Goal: Transaction & Acquisition: Purchase product/service

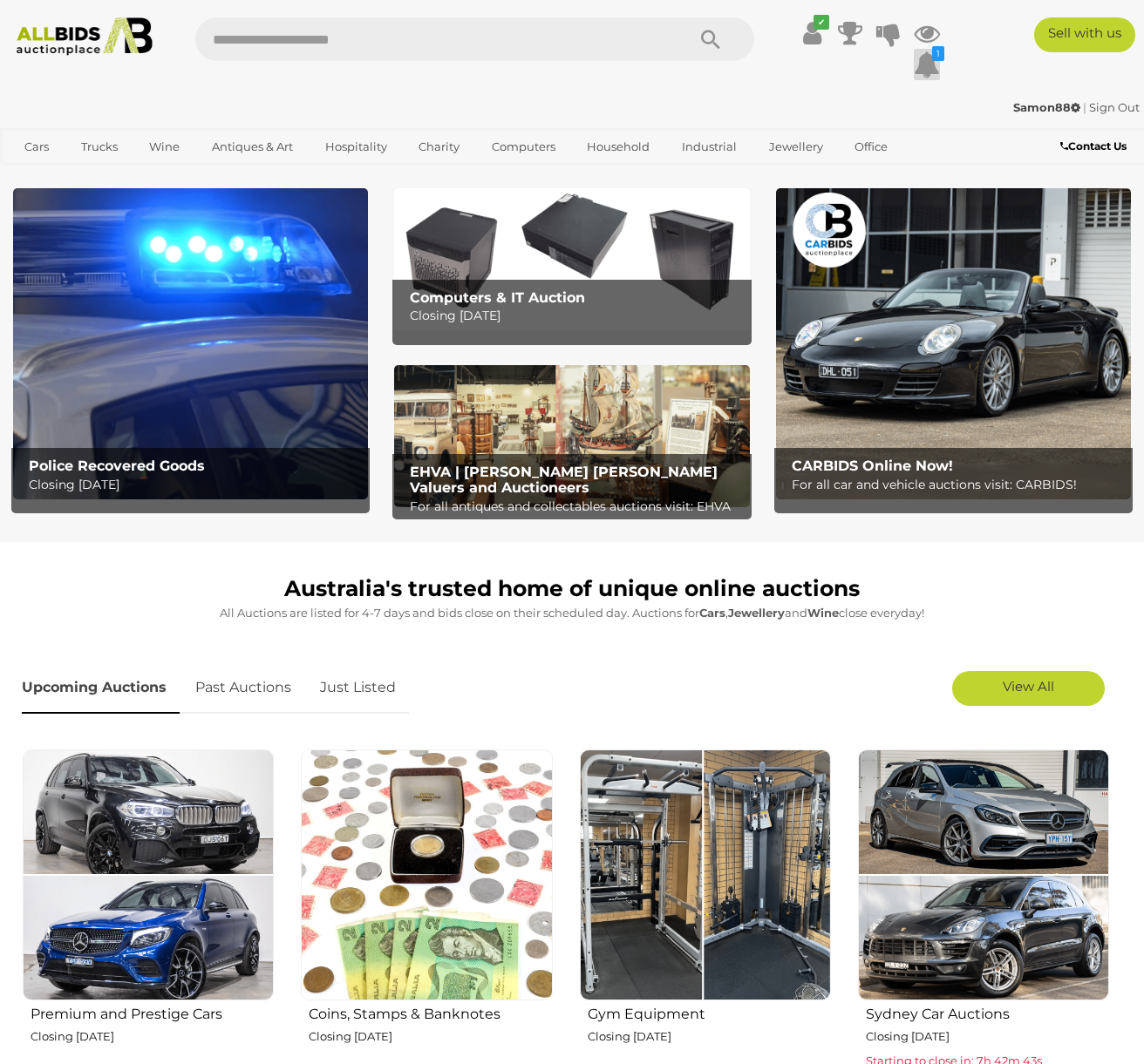
click at [924, 63] on icon at bounding box center [926, 65] width 26 height 32
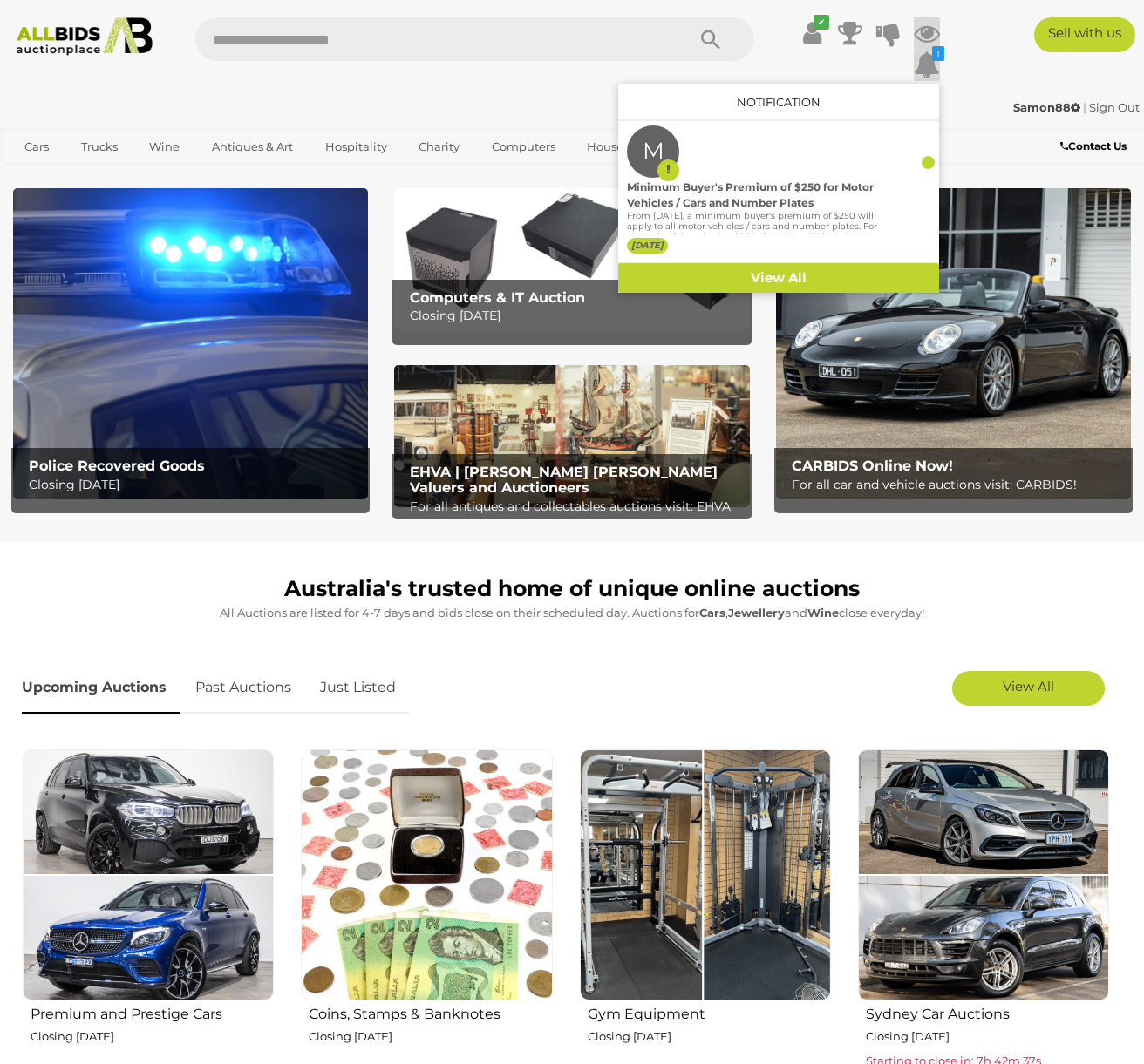
click at [919, 32] on icon at bounding box center [926, 33] width 26 height 32
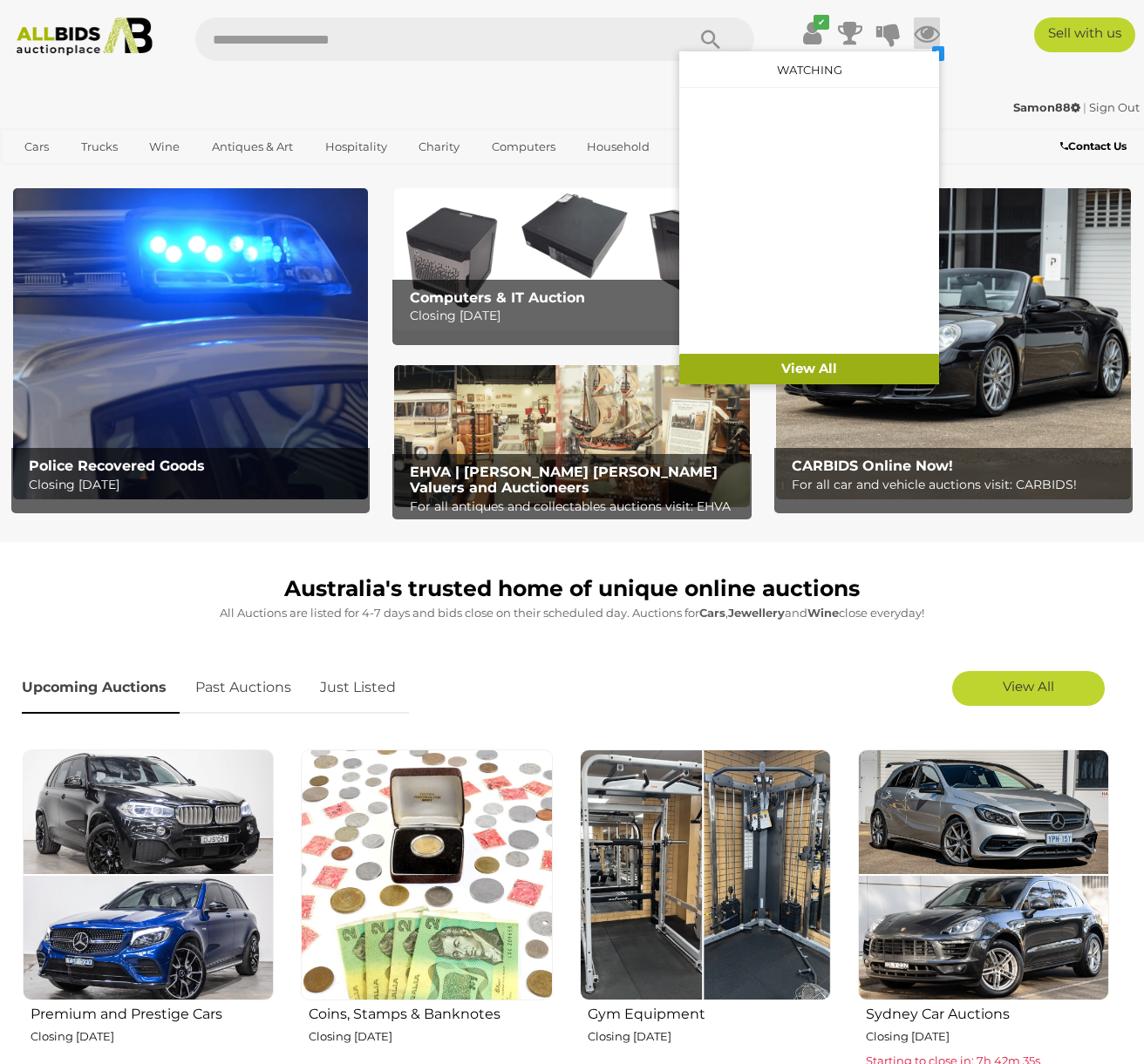
click at [804, 362] on link "View All" at bounding box center [809, 370] width 260 height 31
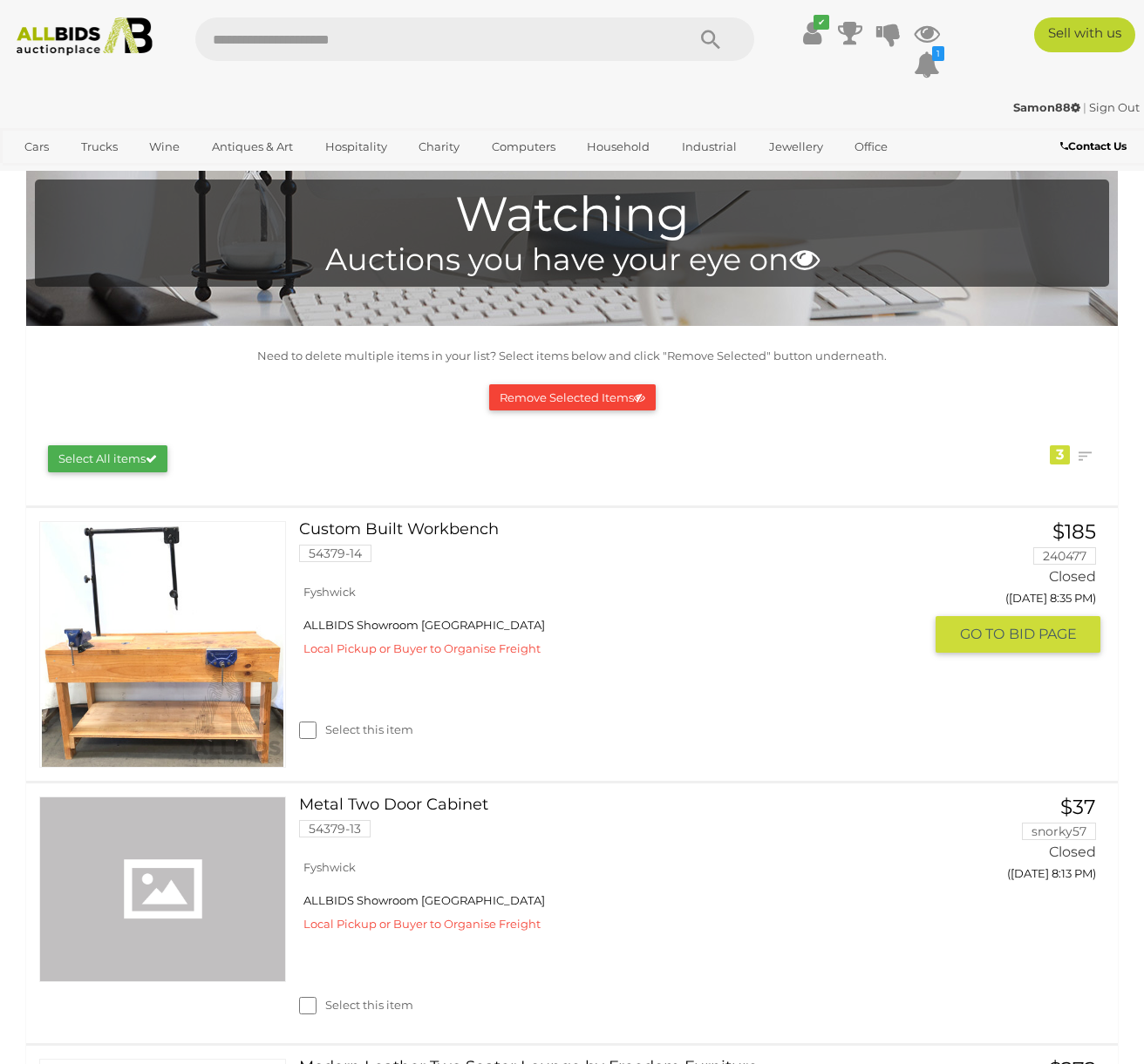
click at [447, 530] on link "Custom Built Workbench 54379-14" at bounding box center [617, 548] width 611 height 54
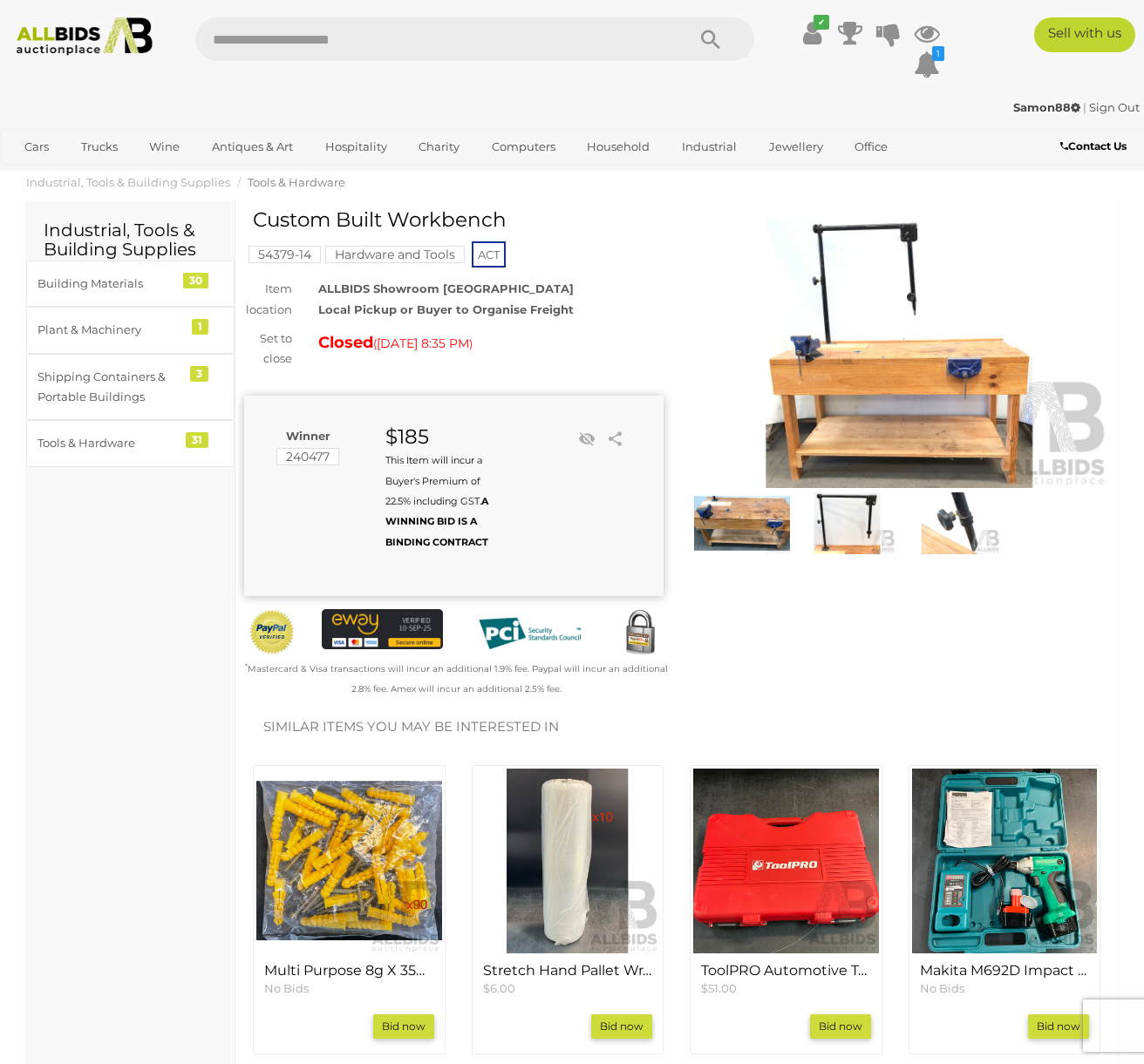
click at [879, 391] on img at bounding box center [898, 352] width 419 height 271
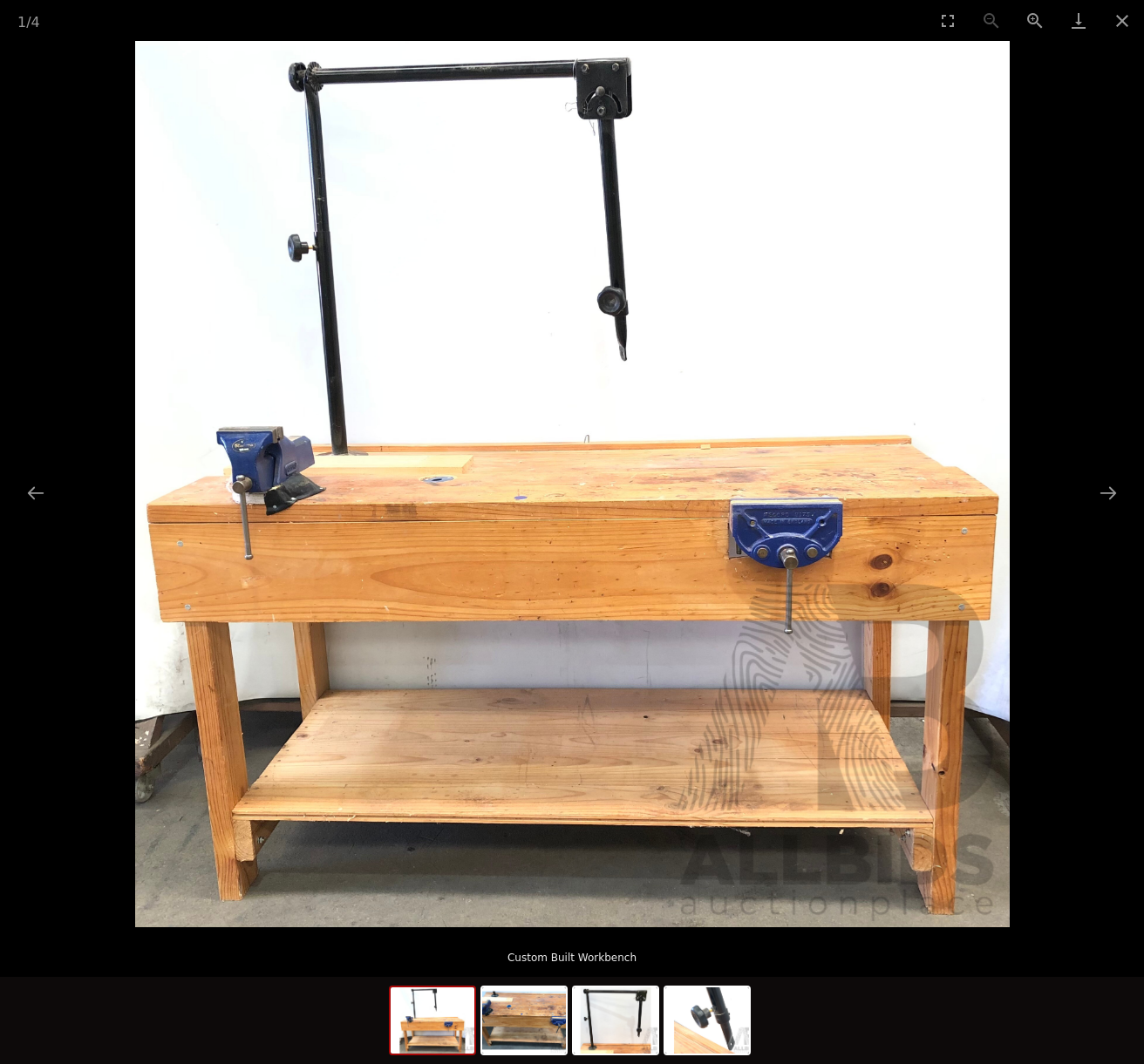
scroll to position [349, 0]
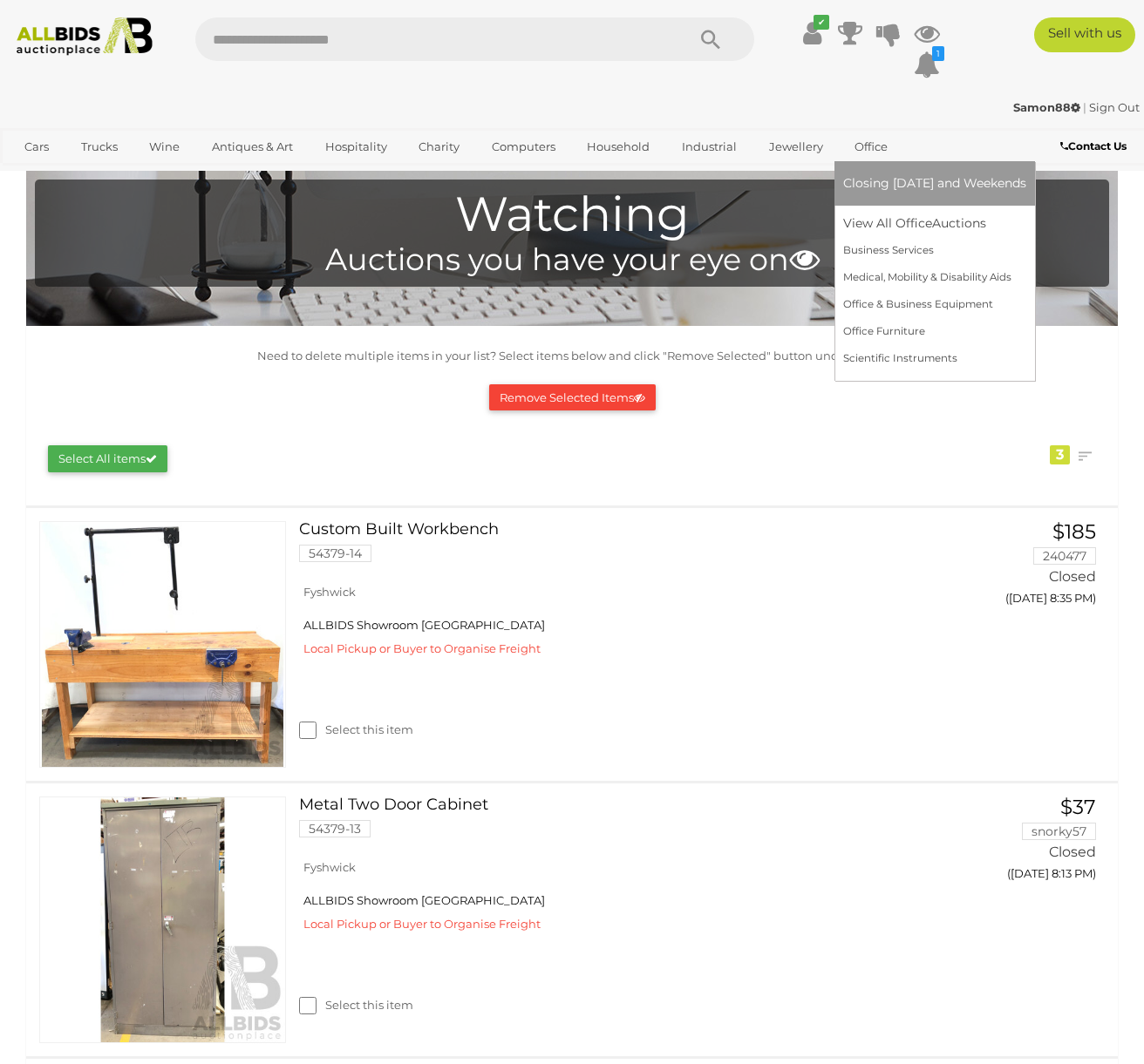
click at [856, 146] on link "Office" at bounding box center [871, 147] width 56 height 29
click at [884, 220] on link "View All Office Auctions" at bounding box center [934, 223] width 183 height 27
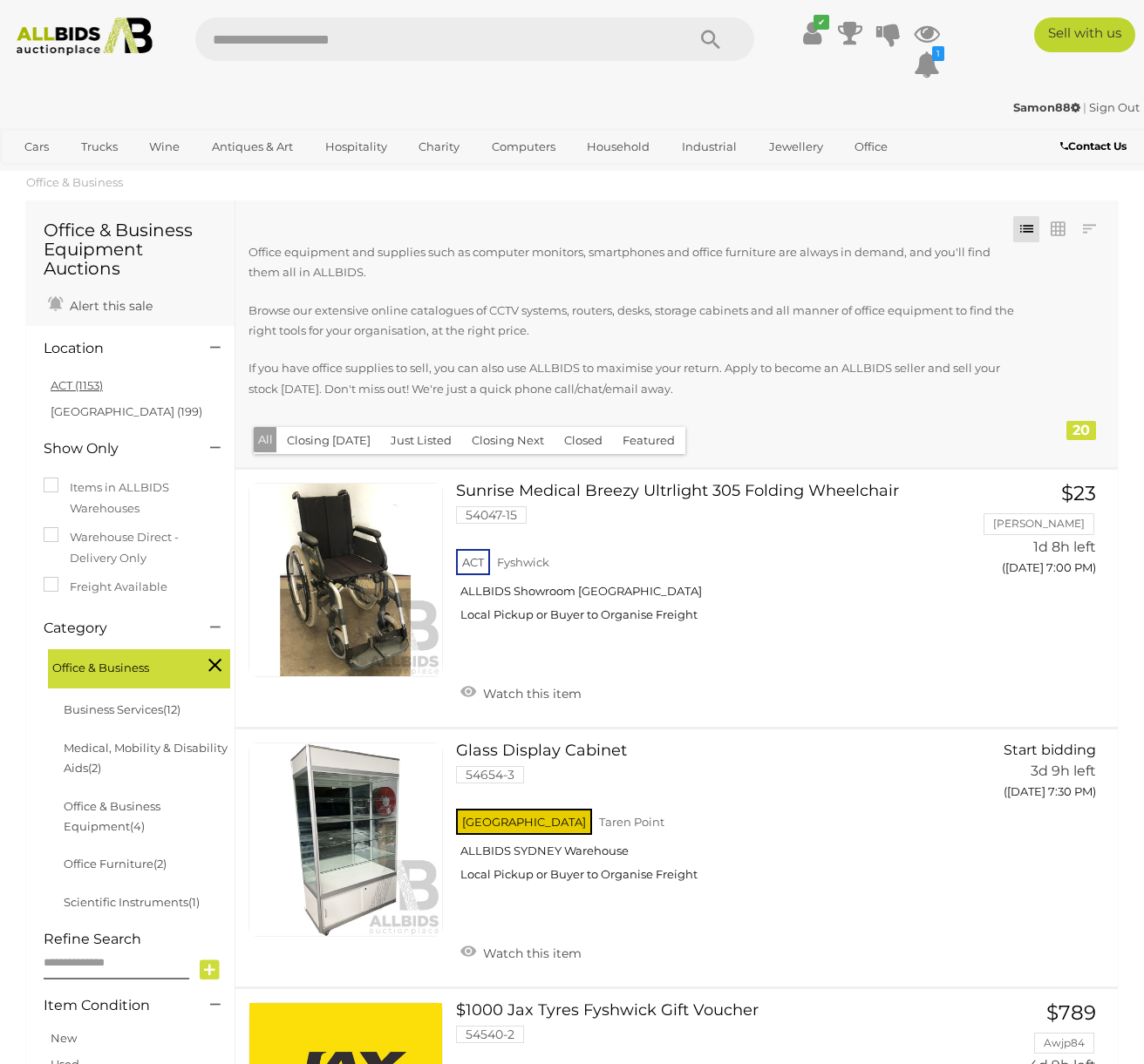
click at [62, 381] on link "ACT (1153)" at bounding box center [77, 385] width 52 height 13
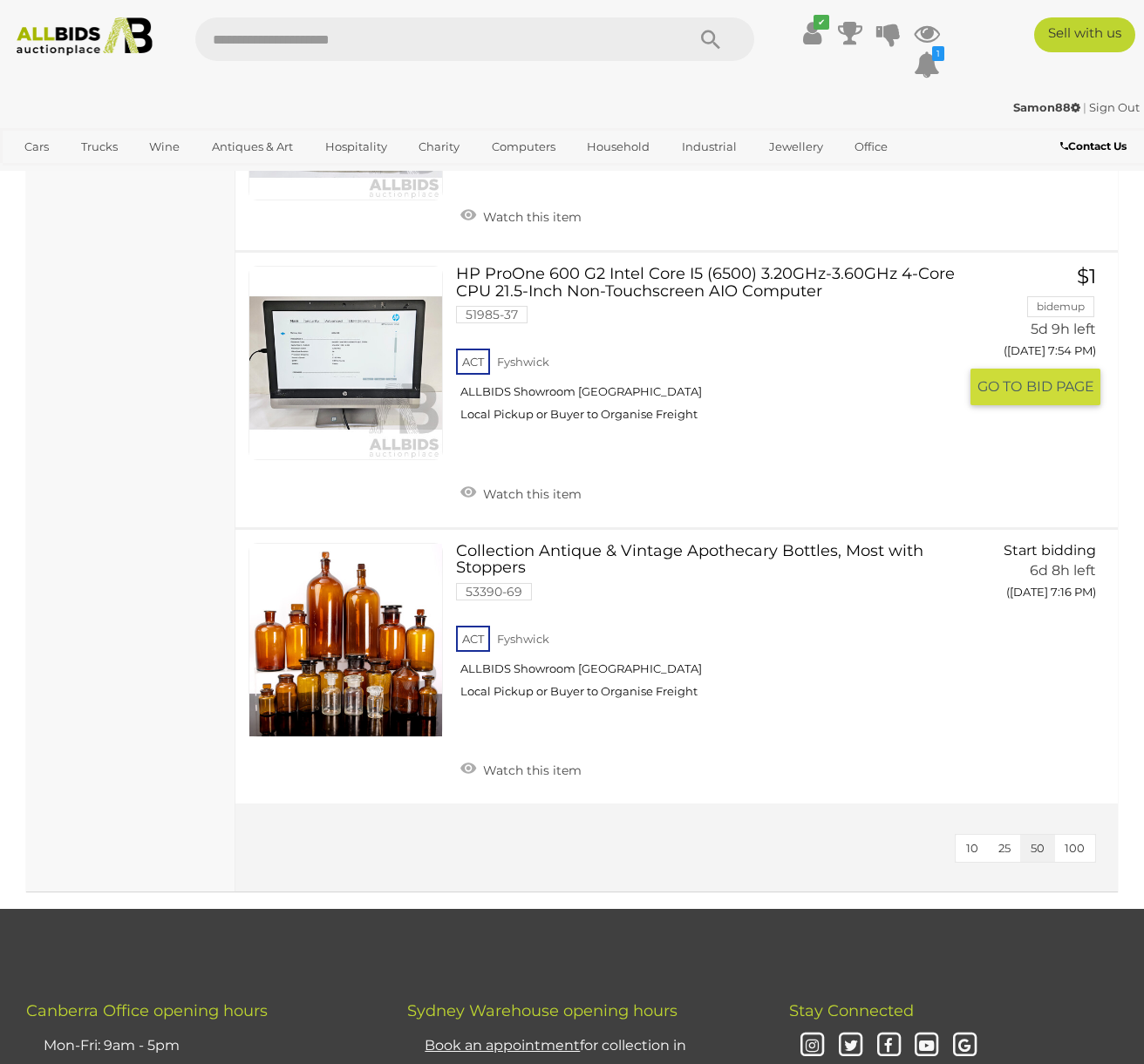
scroll to position [3835, 0]
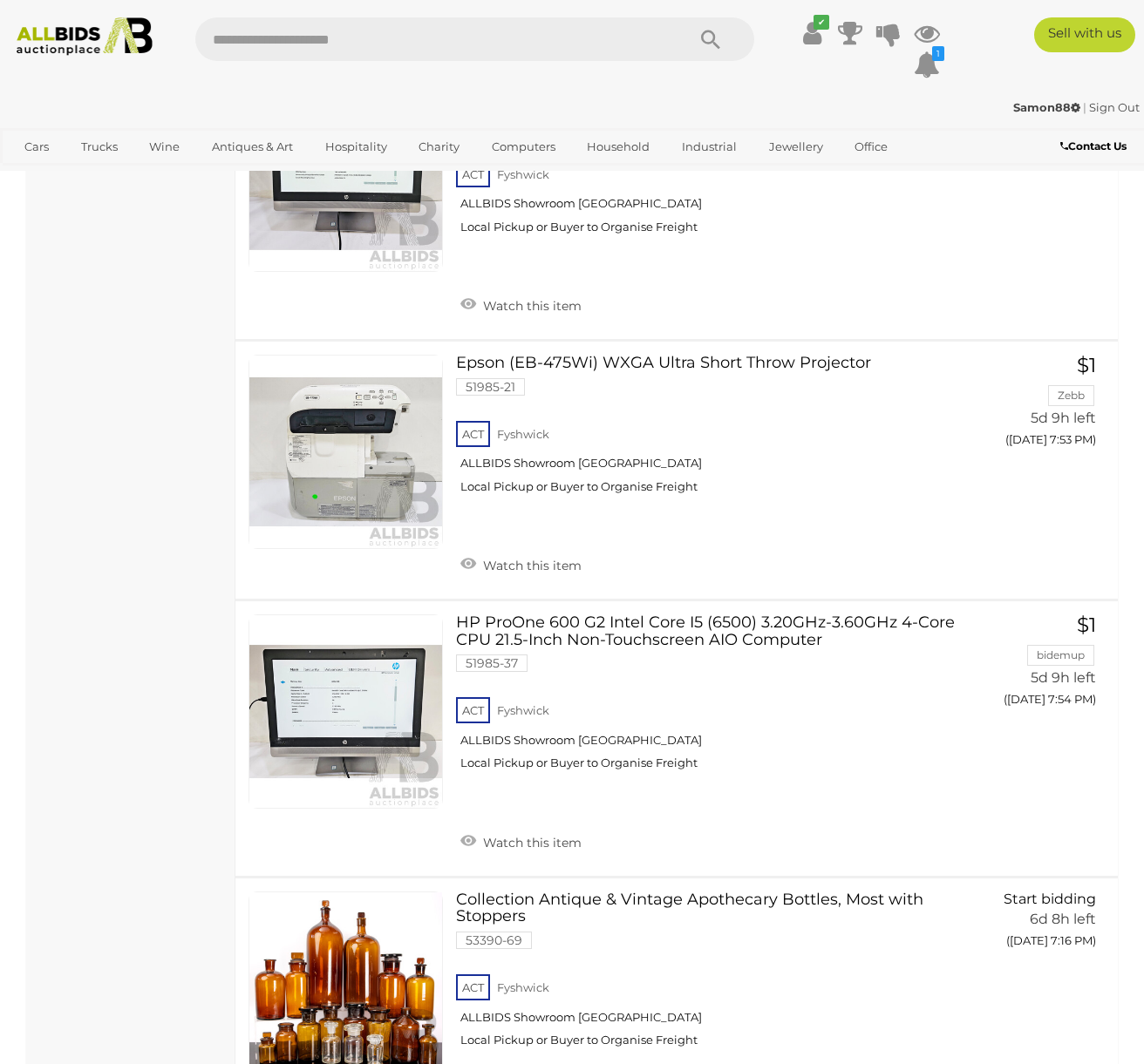
click at [689, 216] on link "View All Industrial Auctions" at bounding box center [776, 223] width 212 height 27
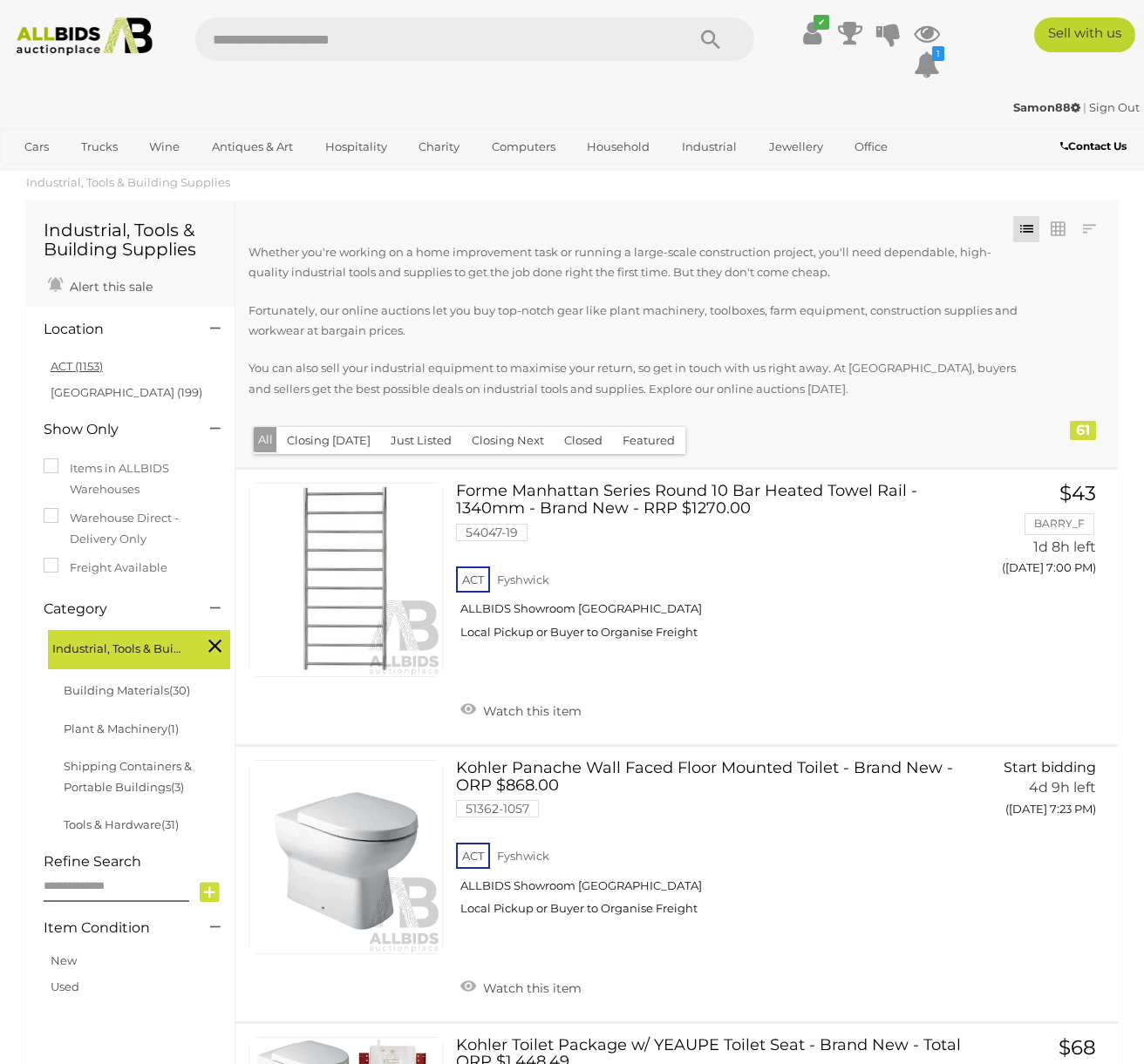
click at [79, 364] on link "ACT (1153)" at bounding box center [77, 366] width 52 height 13
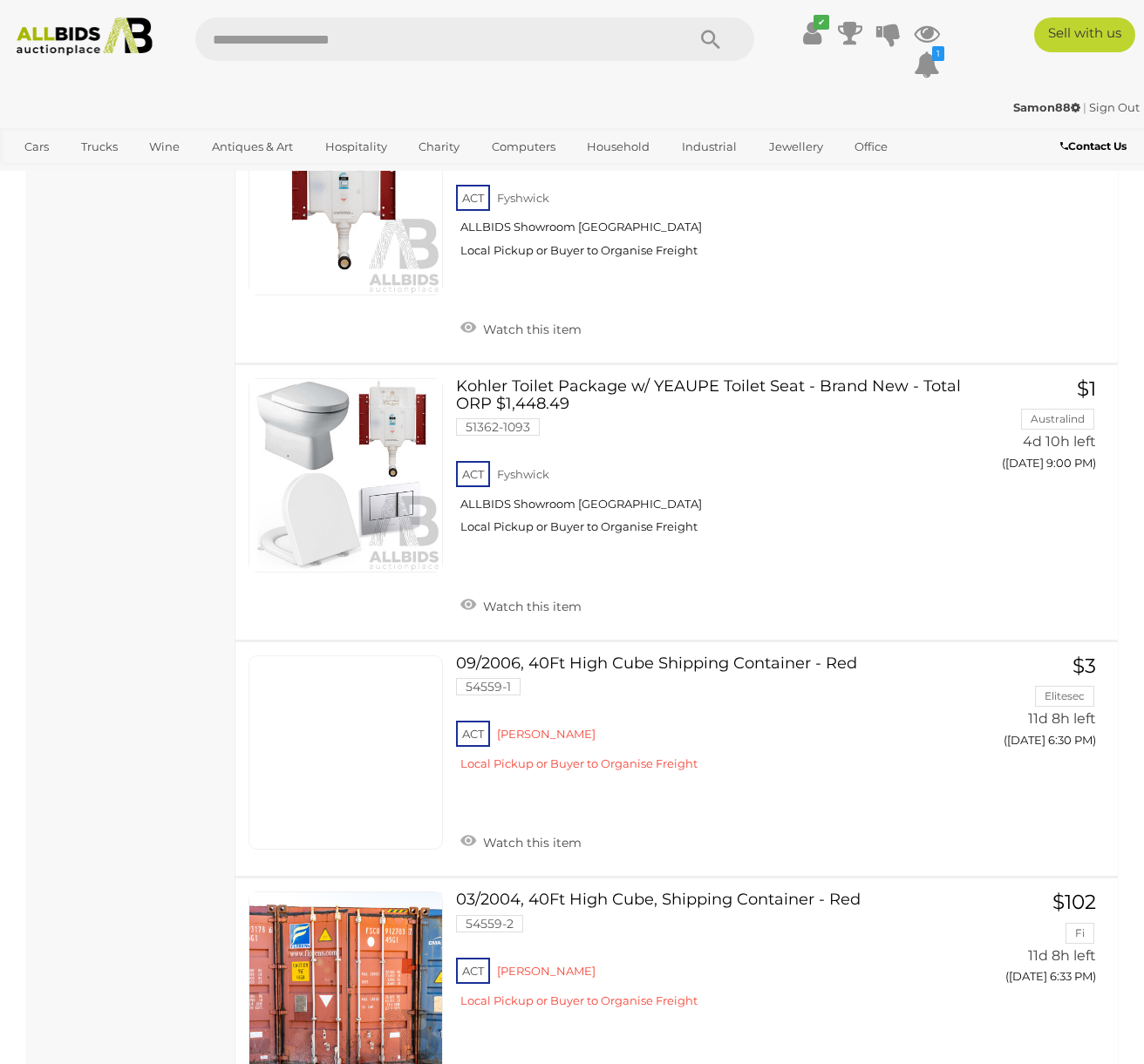
scroll to position [5662, 0]
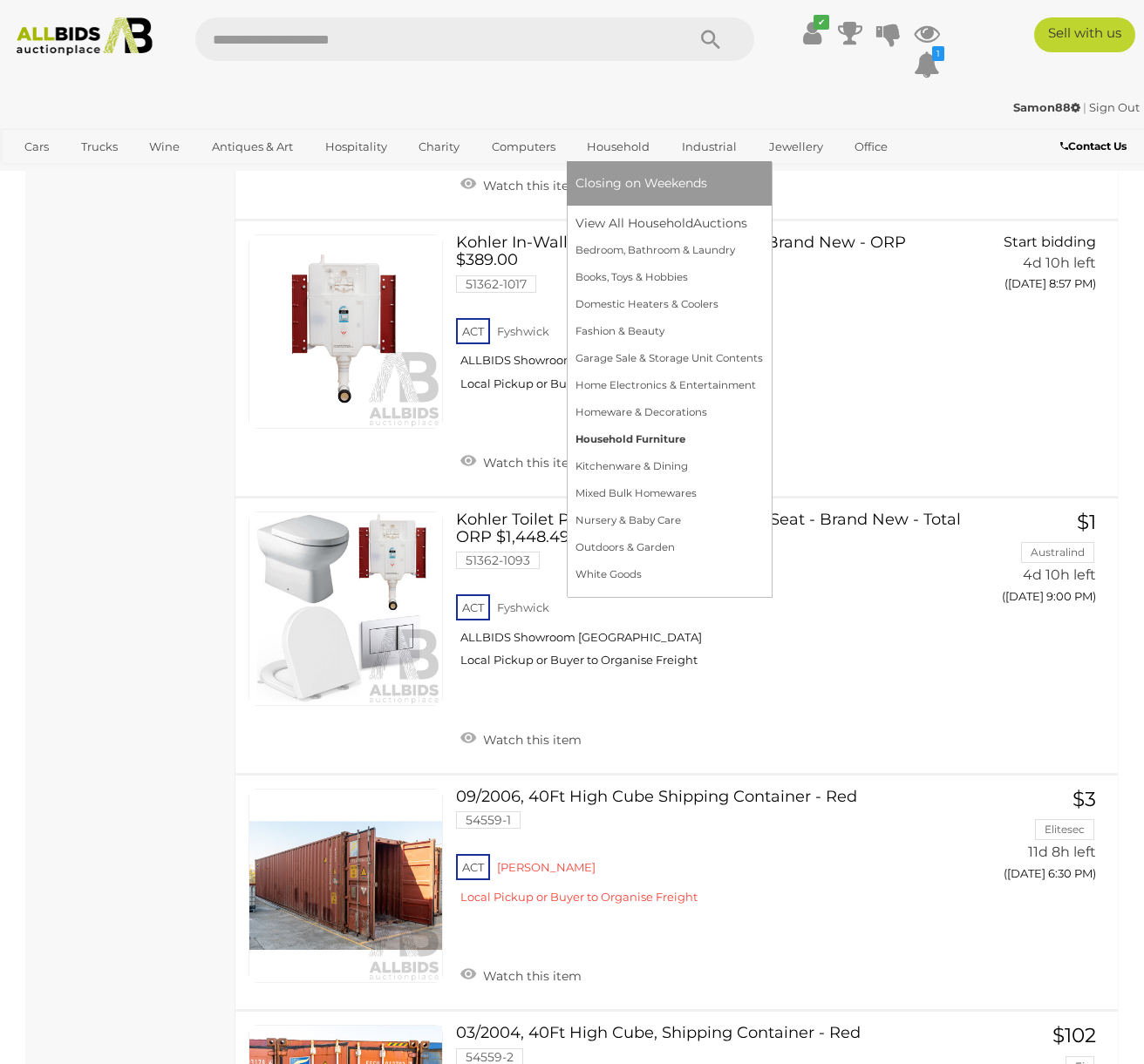
click at [608, 439] on link "Household Furniture" at bounding box center [668, 440] width 188 height 27
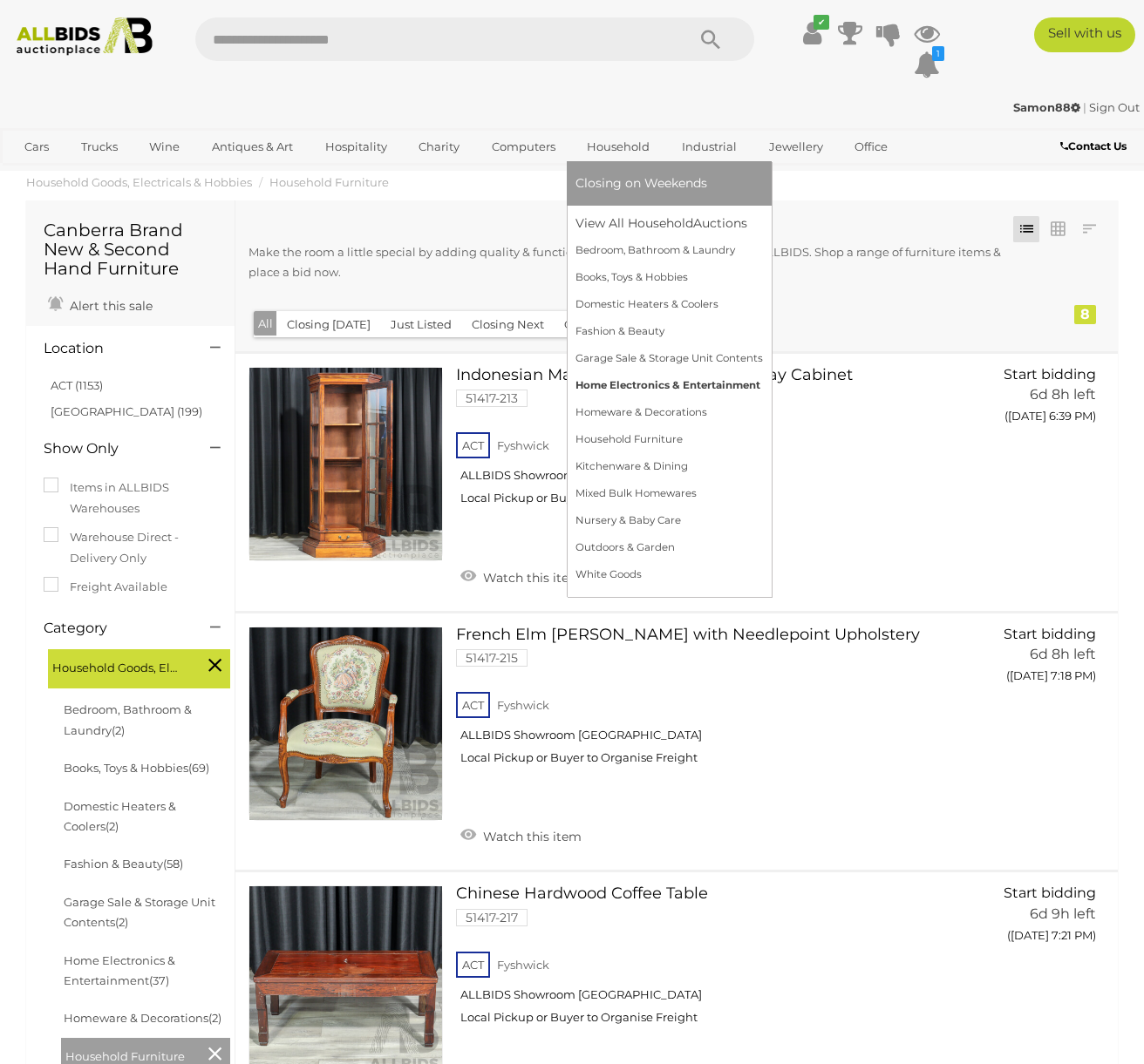
click at [661, 386] on link "Home Electronics & Entertainment" at bounding box center [668, 386] width 188 height 27
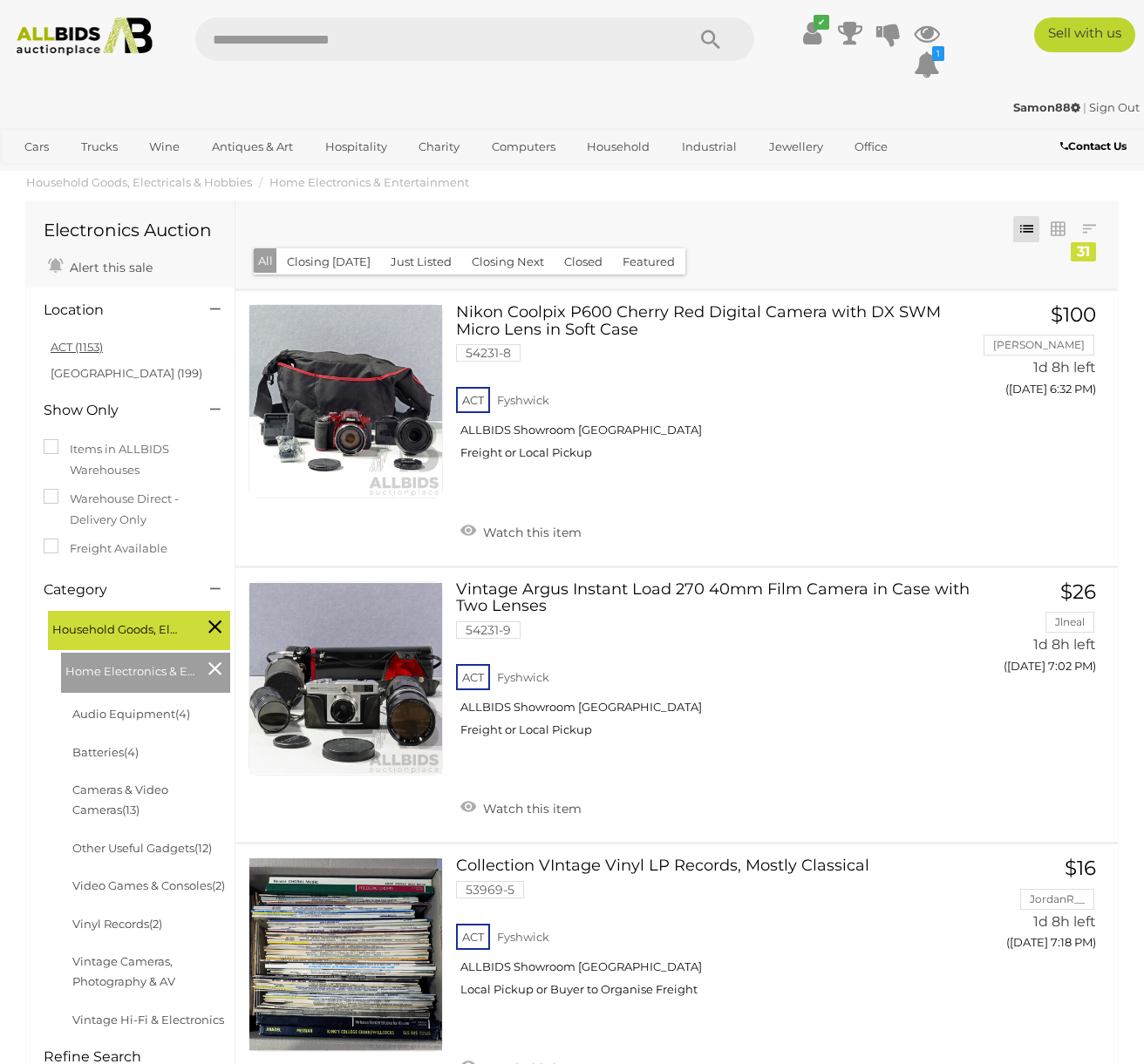
click at [65, 345] on link "ACT (1153)" at bounding box center [77, 347] width 52 height 13
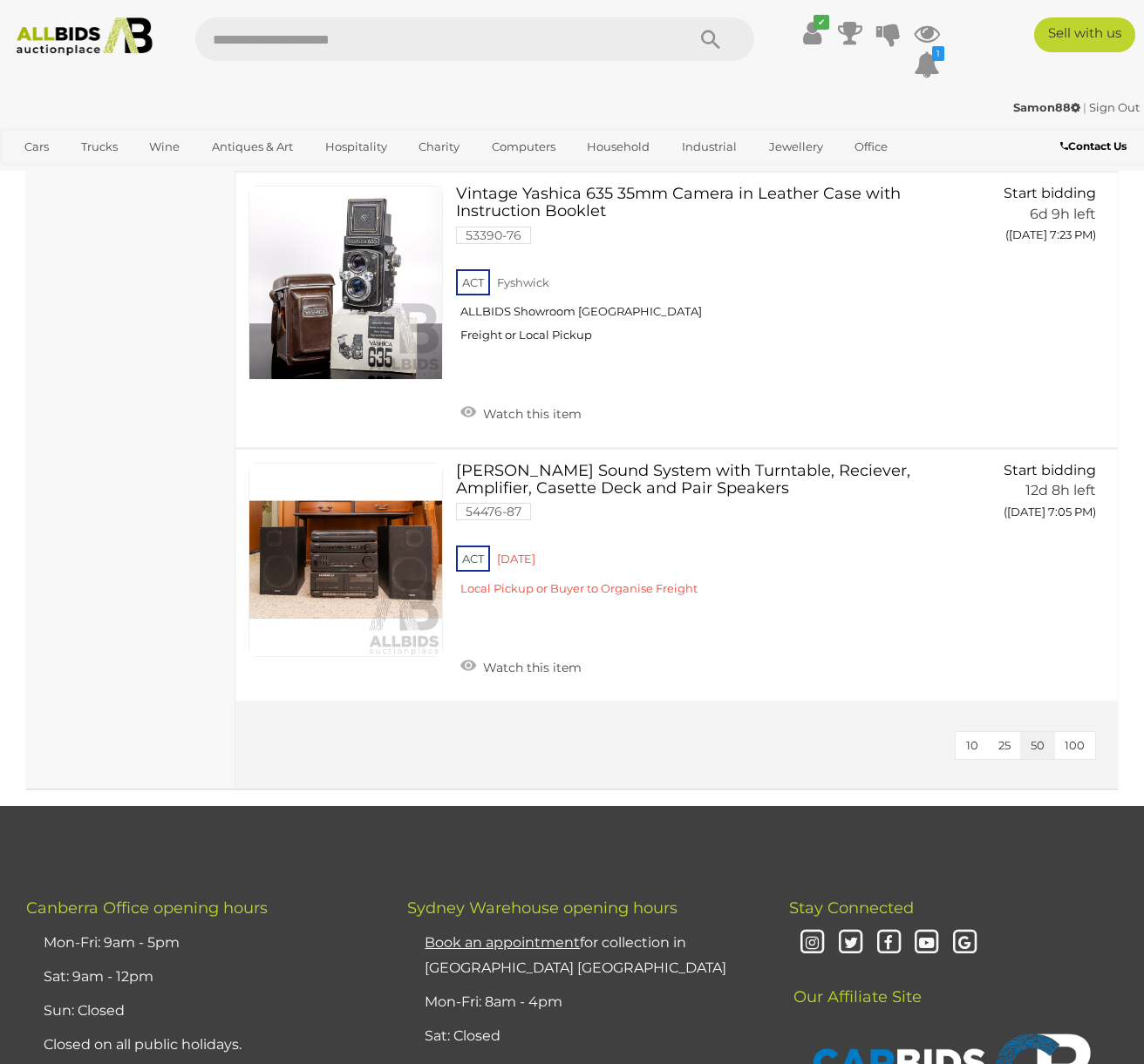
scroll to position [1744, 0]
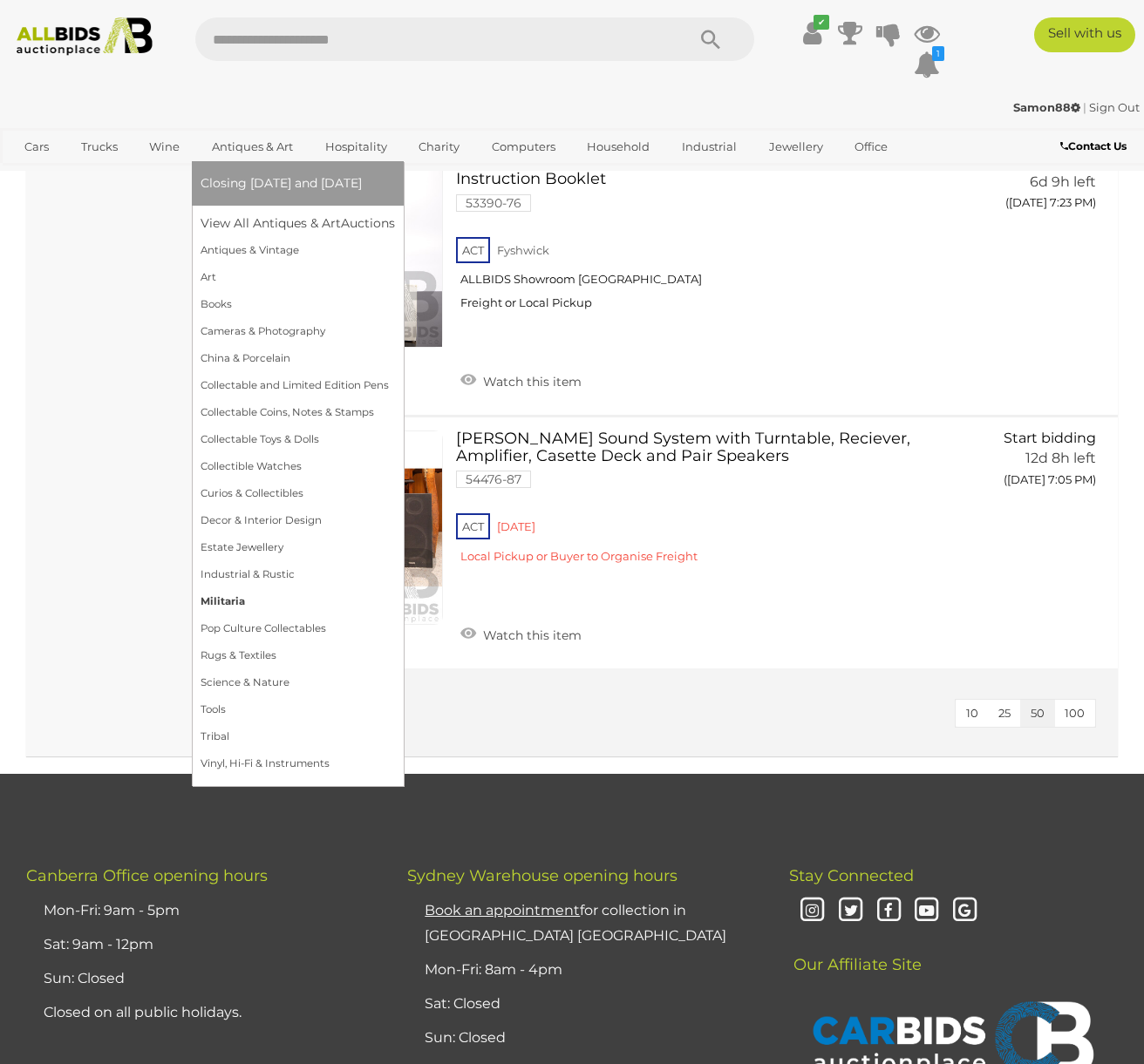
click at [209, 602] on link "Militaria" at bounding box center [298, 602] width 195 height 27
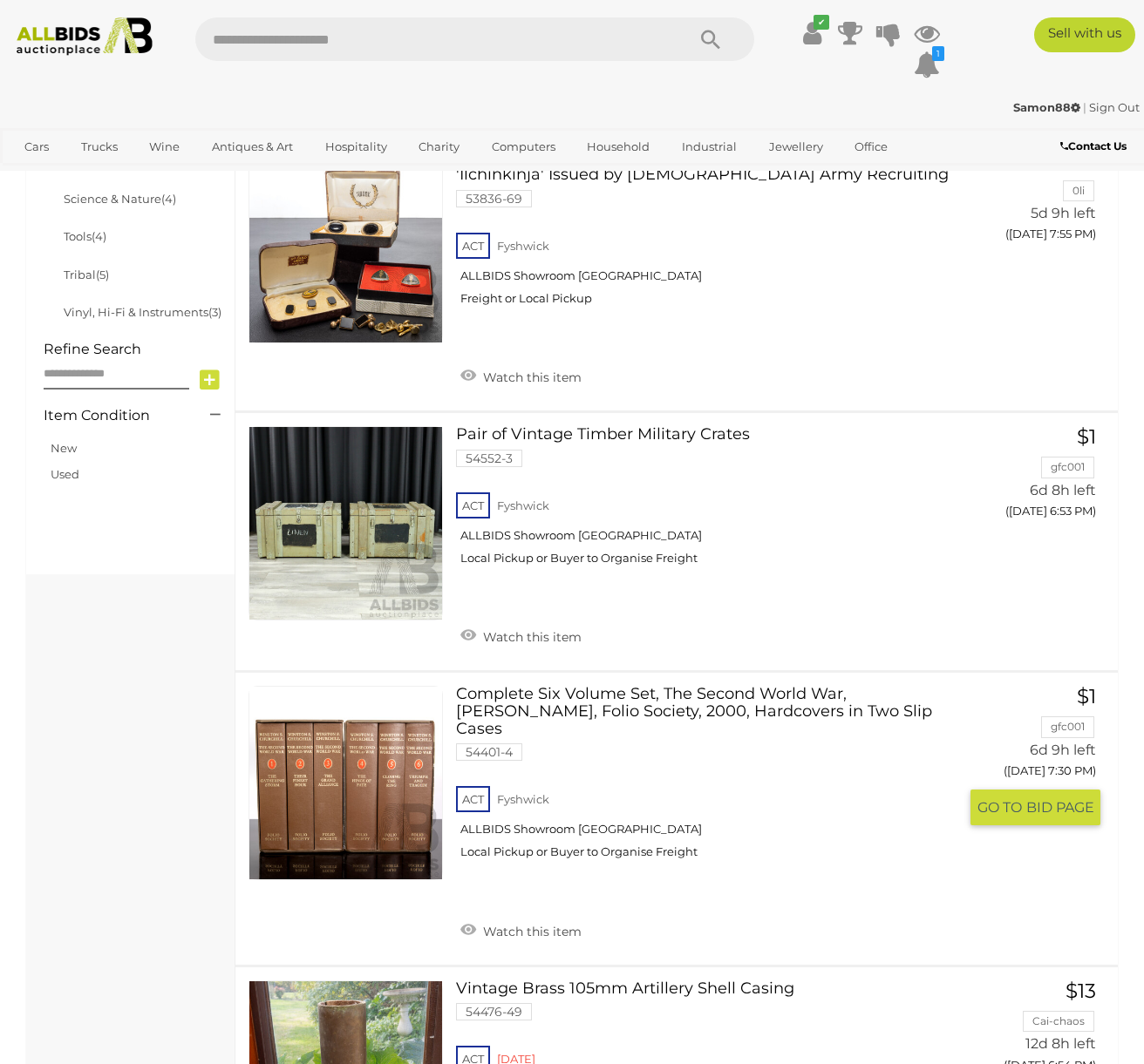
scroll to position [871, 0]
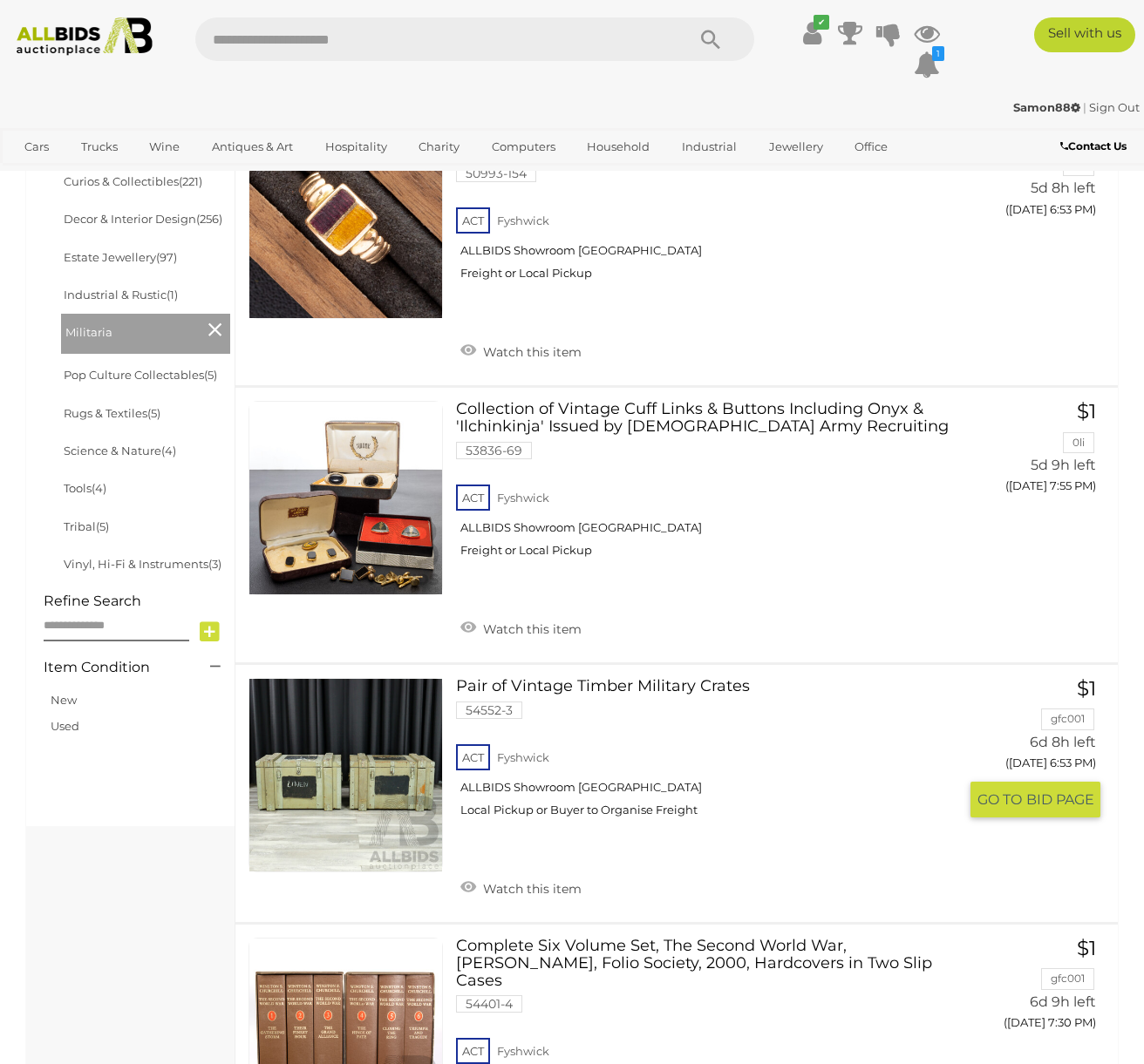
click at [592, 686] on link "Pair of Vintage Timber Military Crates 54552-3 ACT Fyshwick ALLBIDS Showroom [G…" at bounding box center [713, 754] width 488 height 152
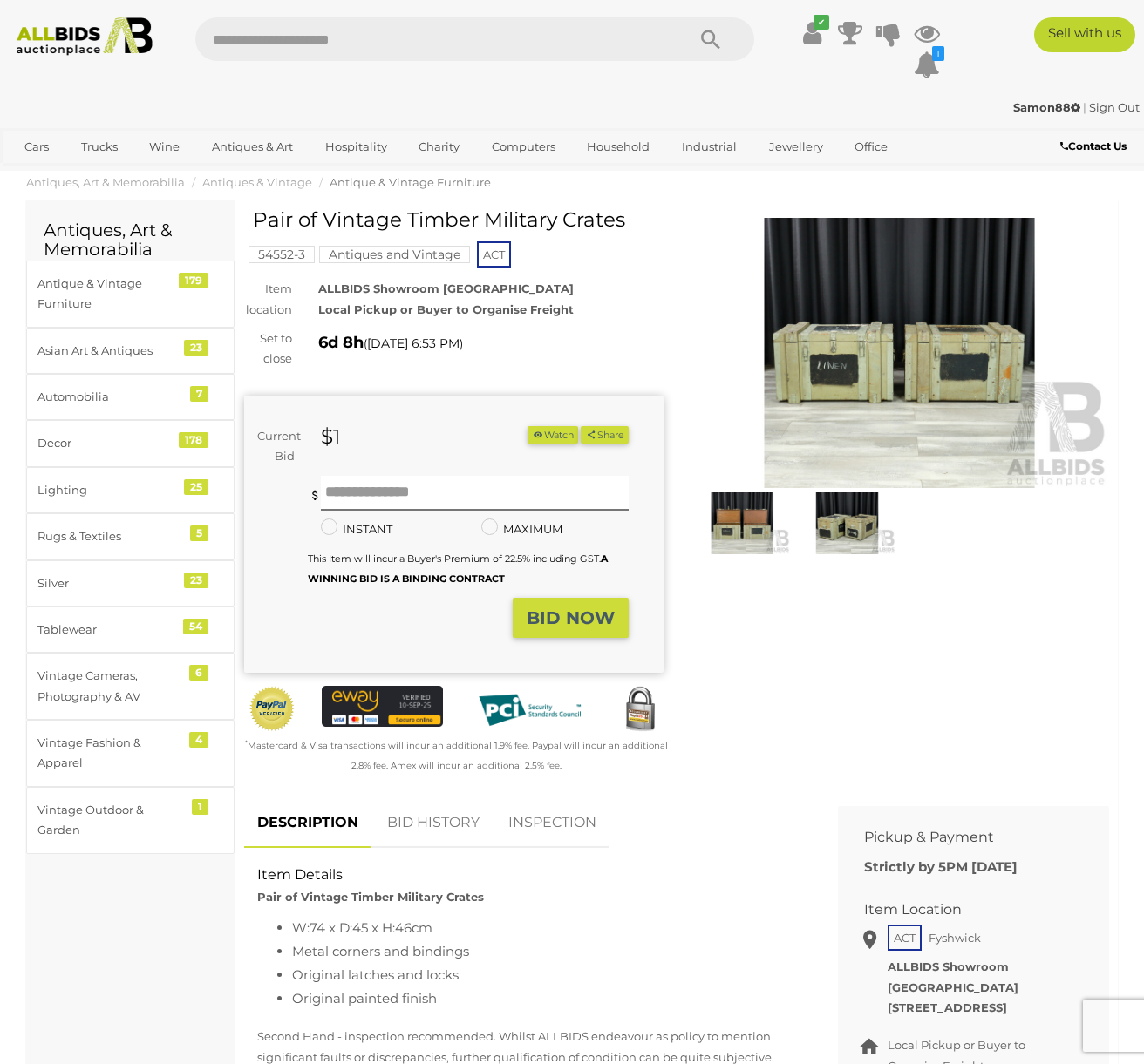
click at [862, 354] on img at bounding box center [898, 352] width 419 height 271
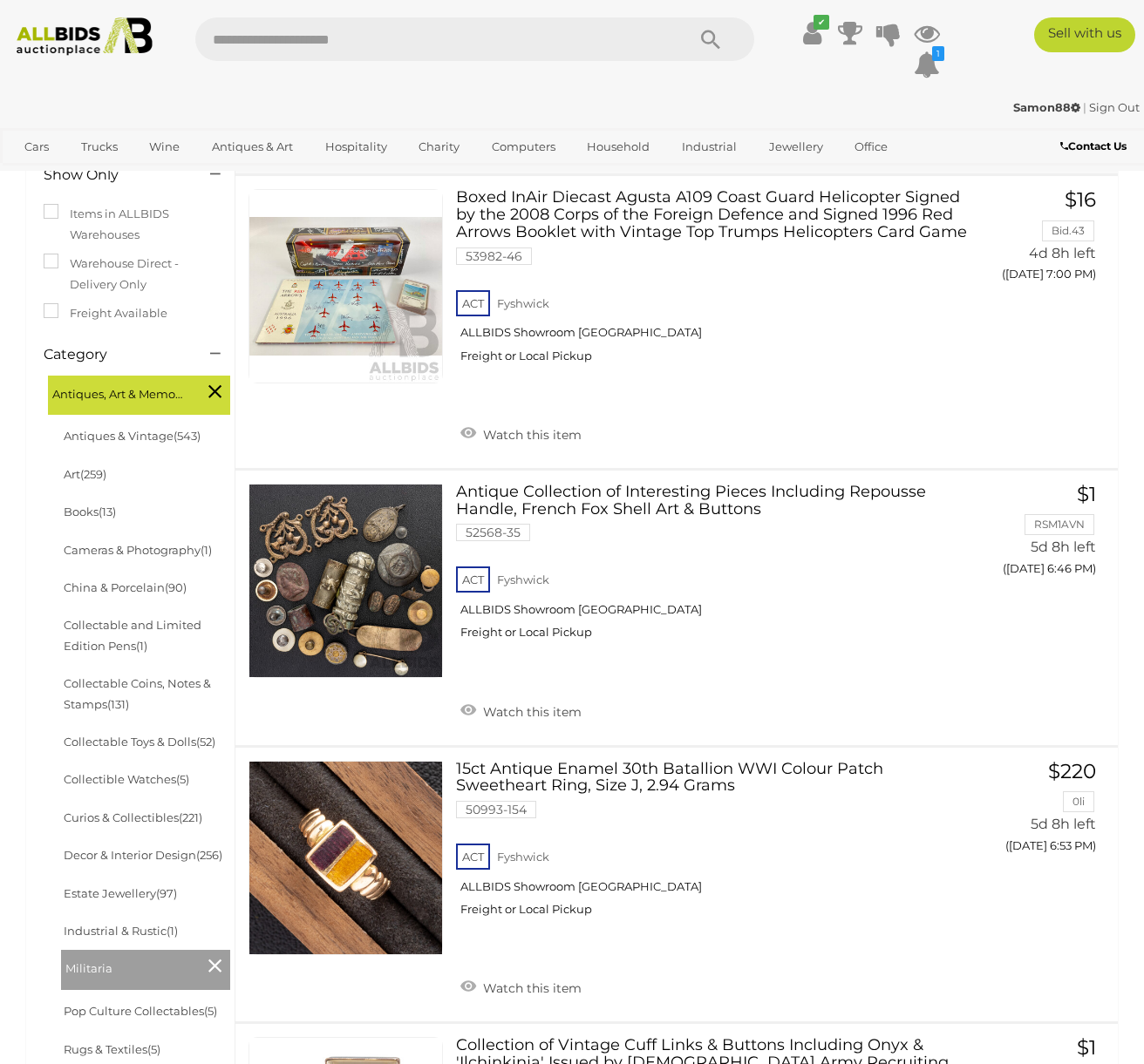
scroll to position [349, 0]
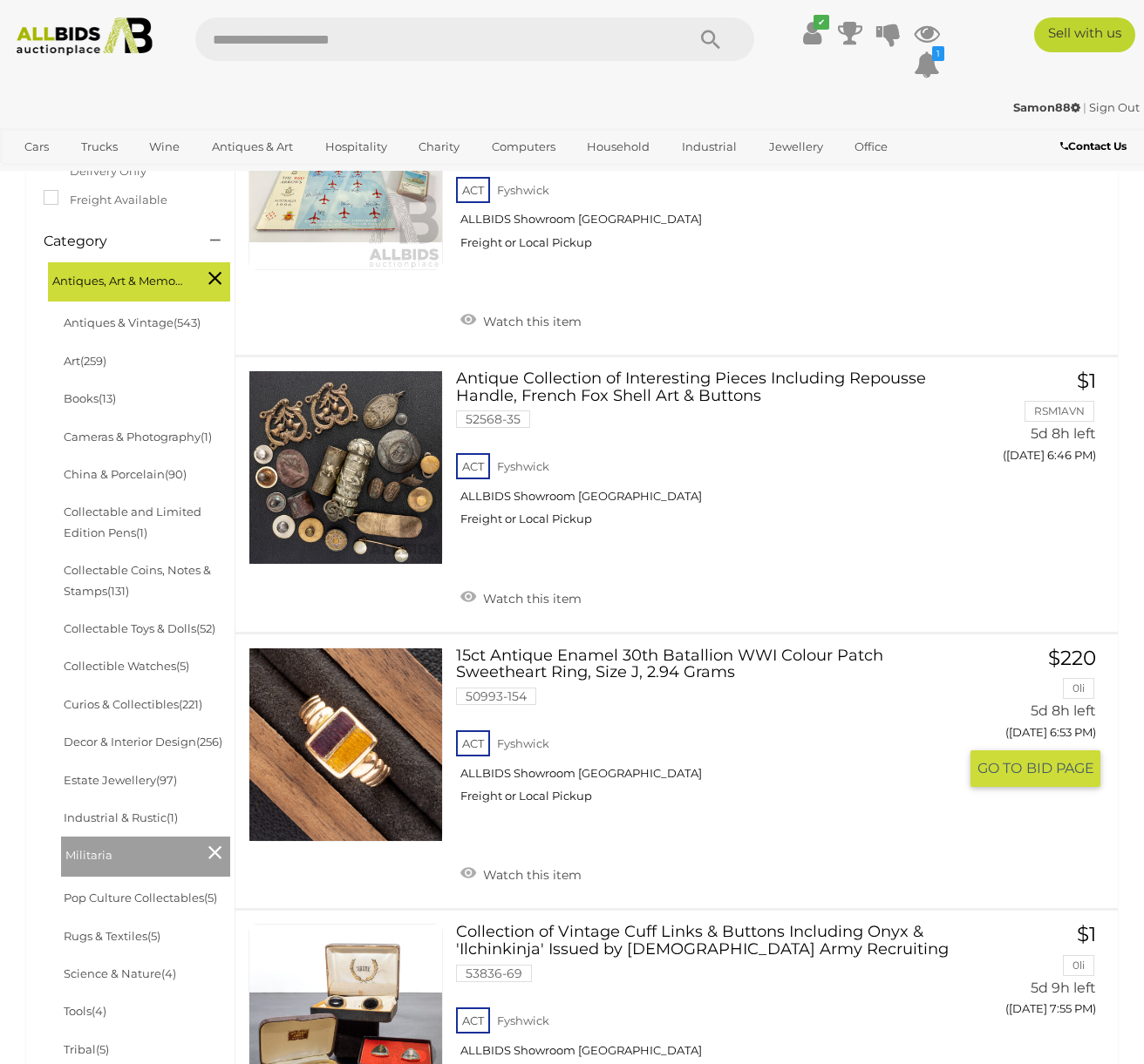
click at [565, 648] on link "15ct Antique Enamel 30th Batallion WWI Colour Patch Sweetheart Ring, Size J, 2.…" at bounding box center [713, 733] width 488 height 170
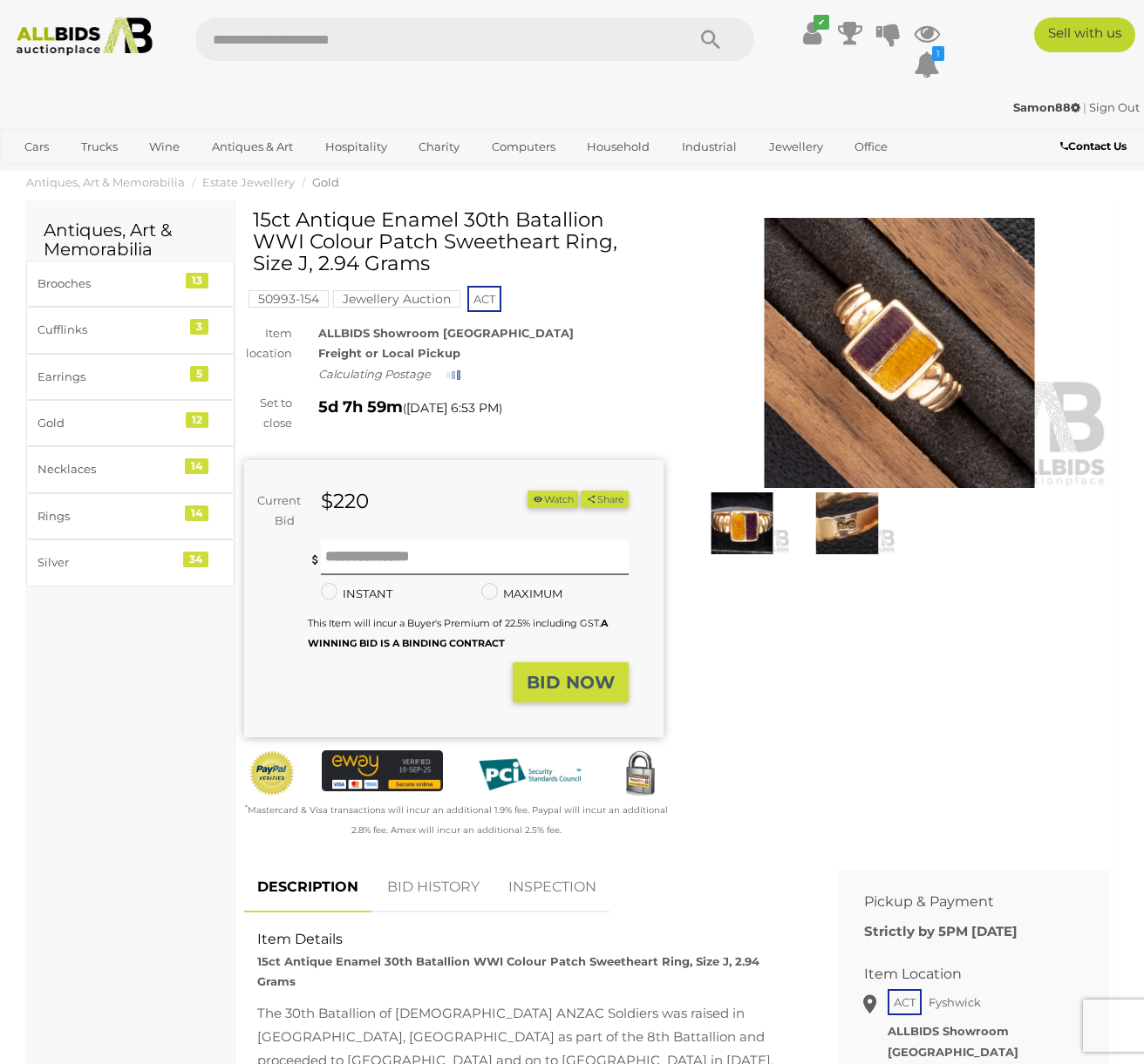
click at [539, 498] on button "Watch" at bounding box center [553, 500] width 51 height 18
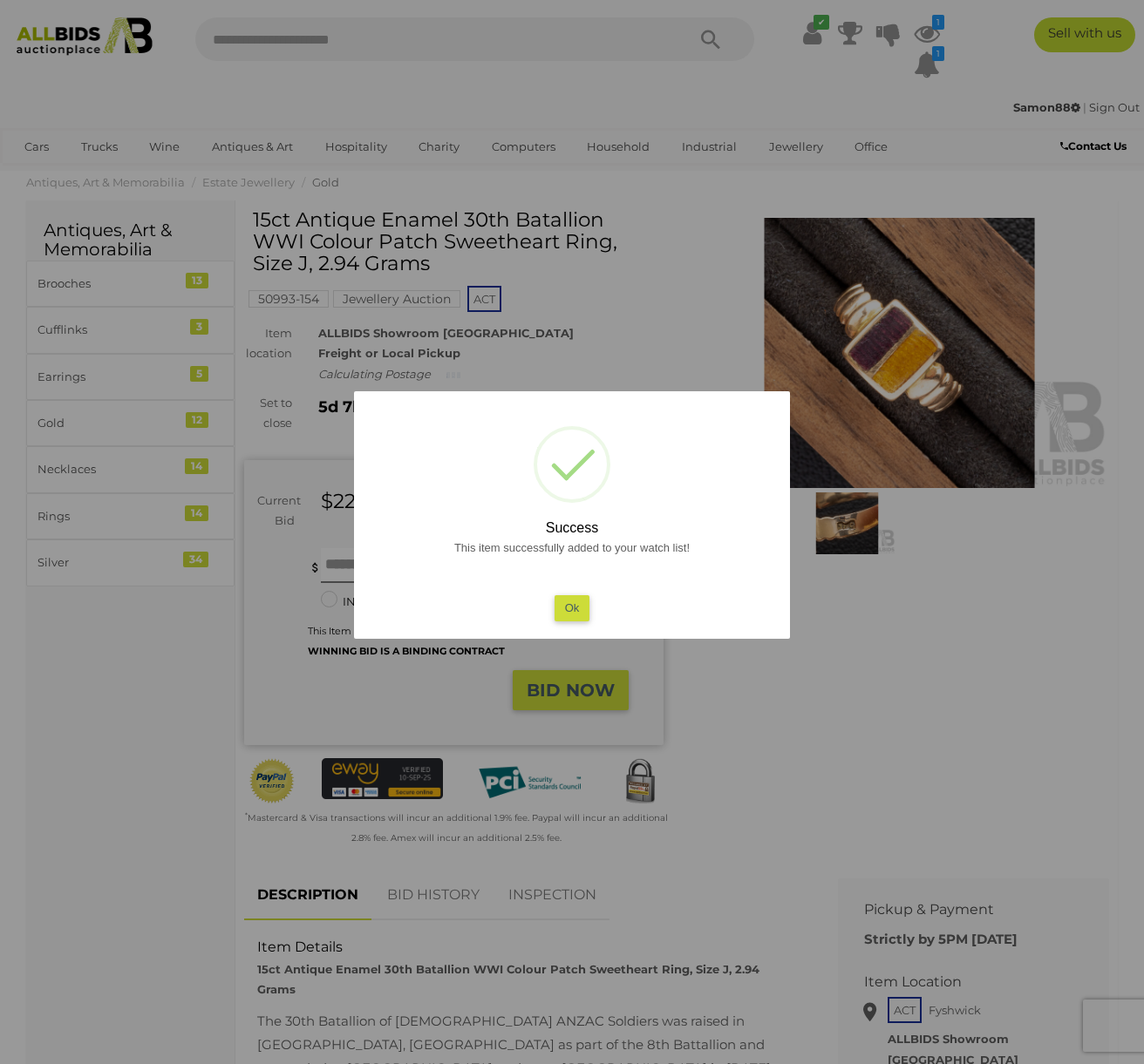
click at [974, 711] on div at bounding box center [572, 532] width 1144 height 1064
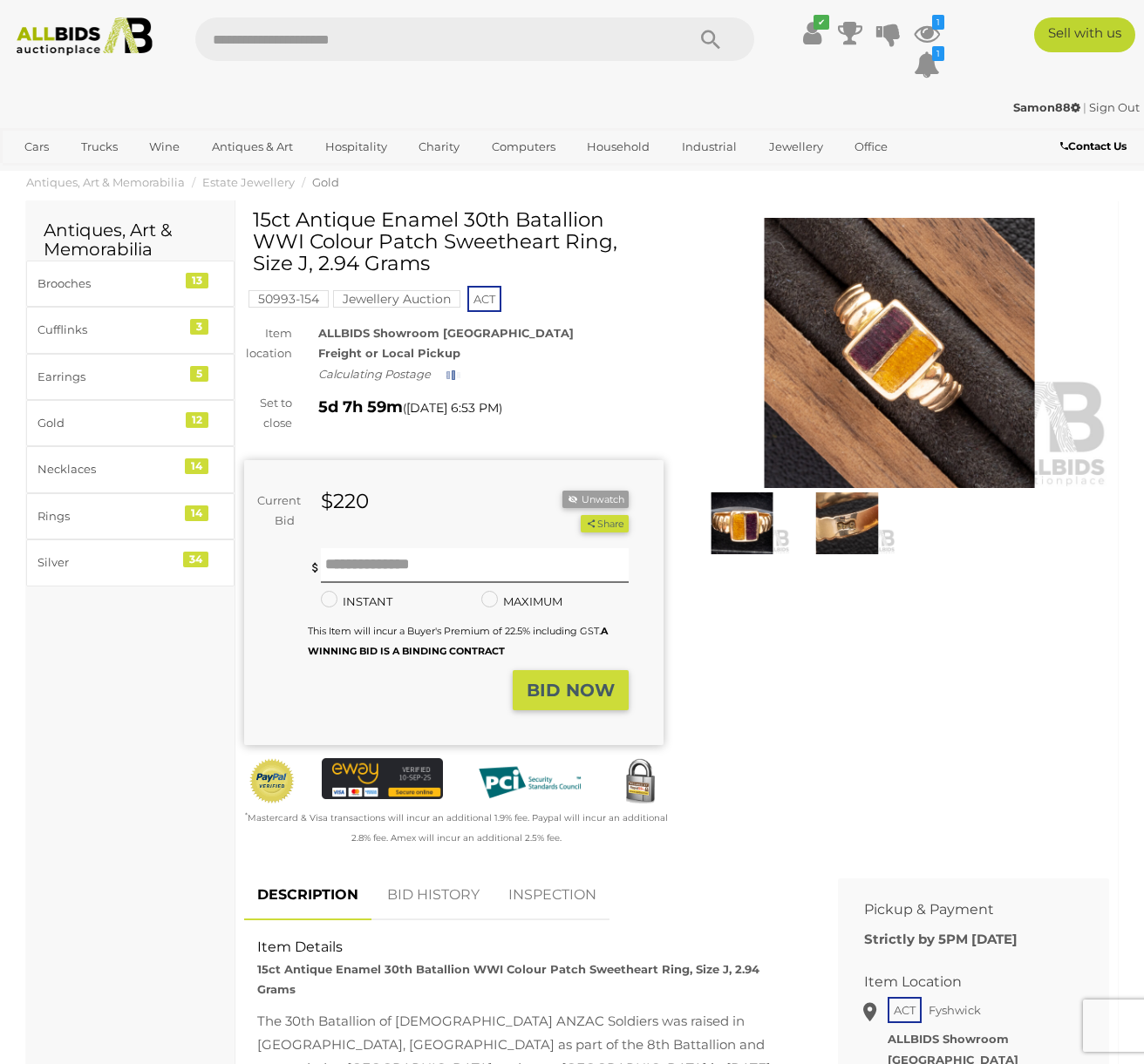
click at [854, 525] on img at bounding box center [846, 523] width 96 height 62
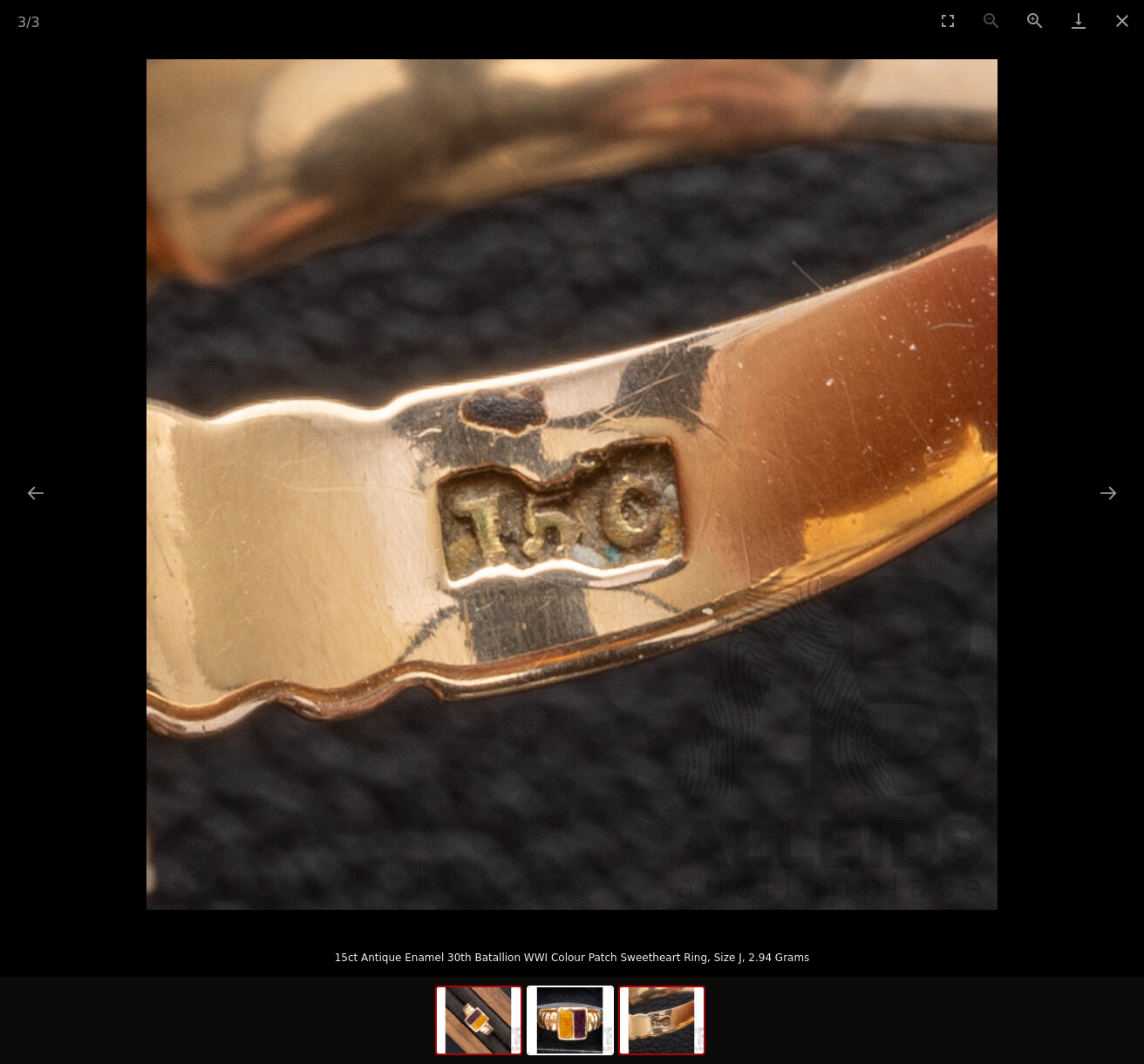
click at [492, 1026] on img at bounding box center [479, 1021] width 84 height 66
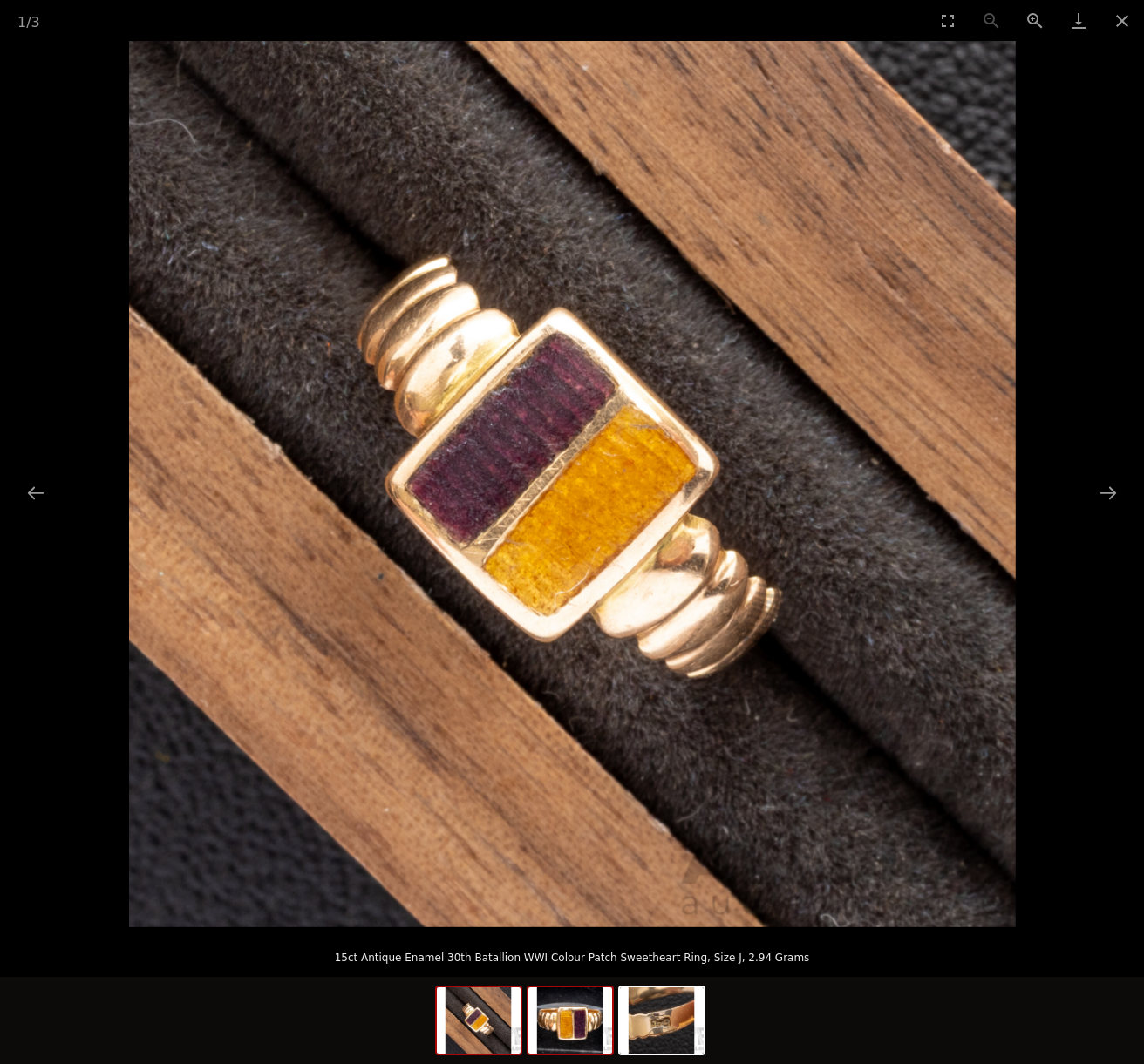
click at [591, 1039] on img at bounding box center [570, 1021] width 84 height 66
